Goal: Transaction & Acquisition: Purchase product/service

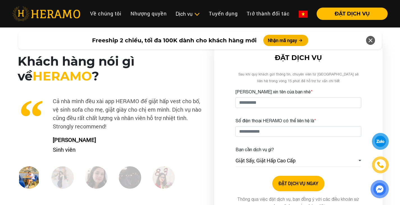
scroll to position [843, 0]
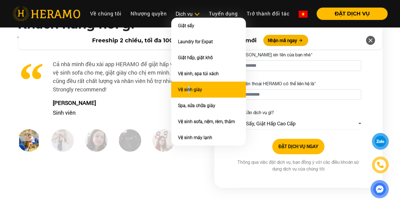
click at [188, 86] on li "Vệ sinh giày" at bounding box center [208, 90] width 75 height 16
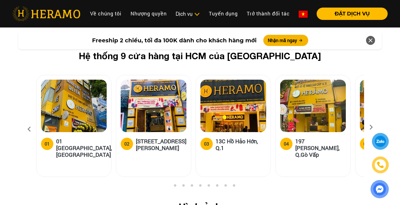
scroll to position [2247, 0]
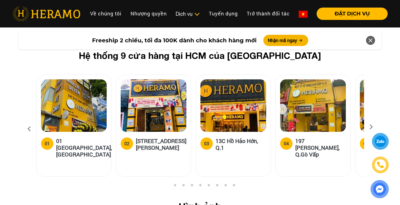
click at [371, 127] on icon at bounding box center [371, 129] width 10 height 4
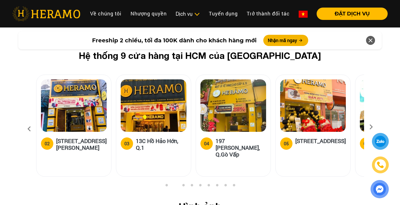
click at [371, 127] on icon at bounding box center [371, 129] width 10 height 4
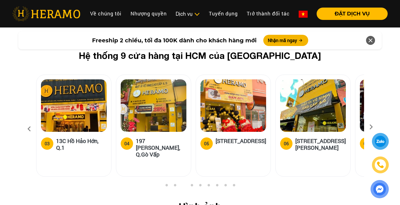
click at [370, 127] on icon at bounding box center [371, 129] width 10 height 4
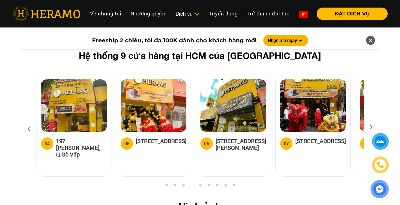
click at [369, 127] on icon at bounding box center [371, 129] width 10 height 4
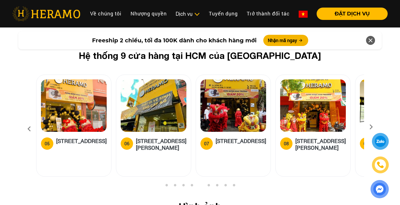
click at [368, 127] on icon at bounding box center [371, 129] width 10 height 4
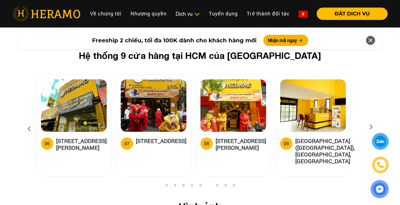
click at [367, 127] on icon at bounding box center [371, 129] width 10 height 4
